Goal: Information Seeking & Learning: Learn about a topic

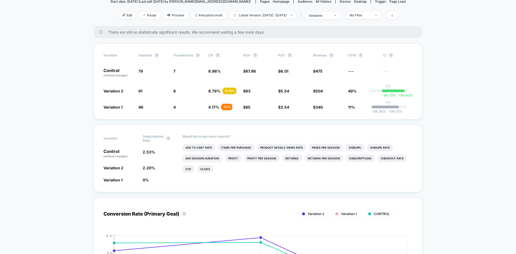
scroll to position [61, 0]
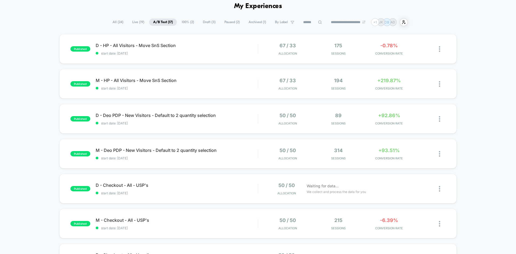
scroll to position [26, 0]
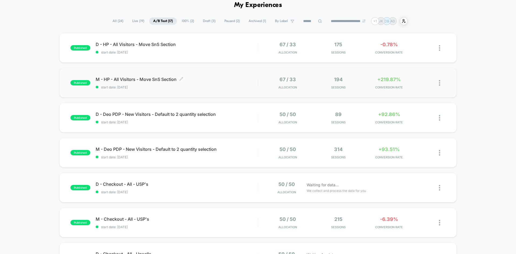
click at [129, 80] on span "M - HP - All Visitors - Move SnS Section Click to edit experience details" at bounding box center [177, 79] width 162 height 5
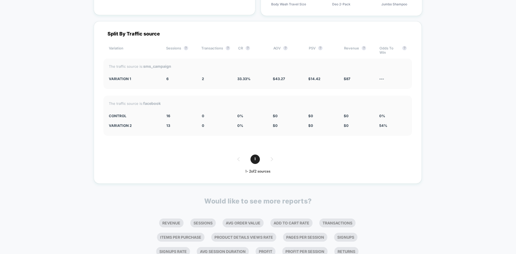
scroll to position [1232, 0]
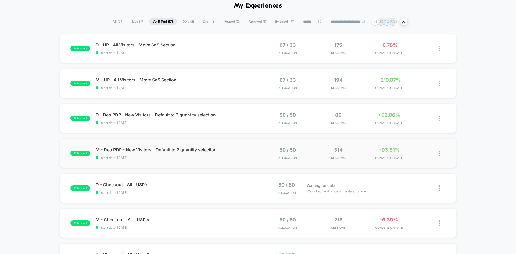
scroll to position [26, 0]
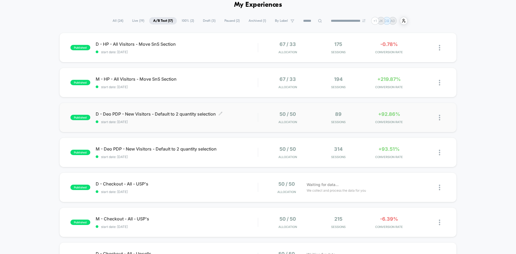
click at [147, 113] on span "D - Deo PDP - New Visitors - Default to 2 quantity selection Click to edit expe…" at bounding box center [177, 113] width 162 height 5
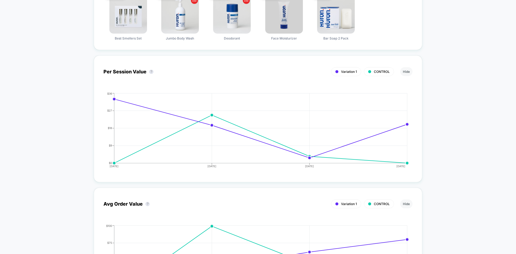
scroll to position [417, 0]
